Goal: Check status

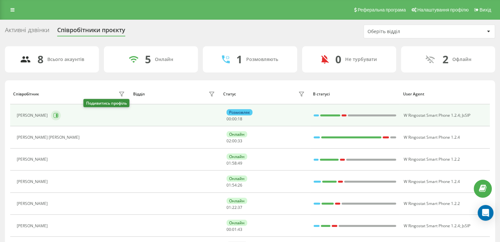
click at [58, 117] on icon at bounding box center [55, 115] width 5 height 5
